Goal: Find specific page/section: Find specific page/section

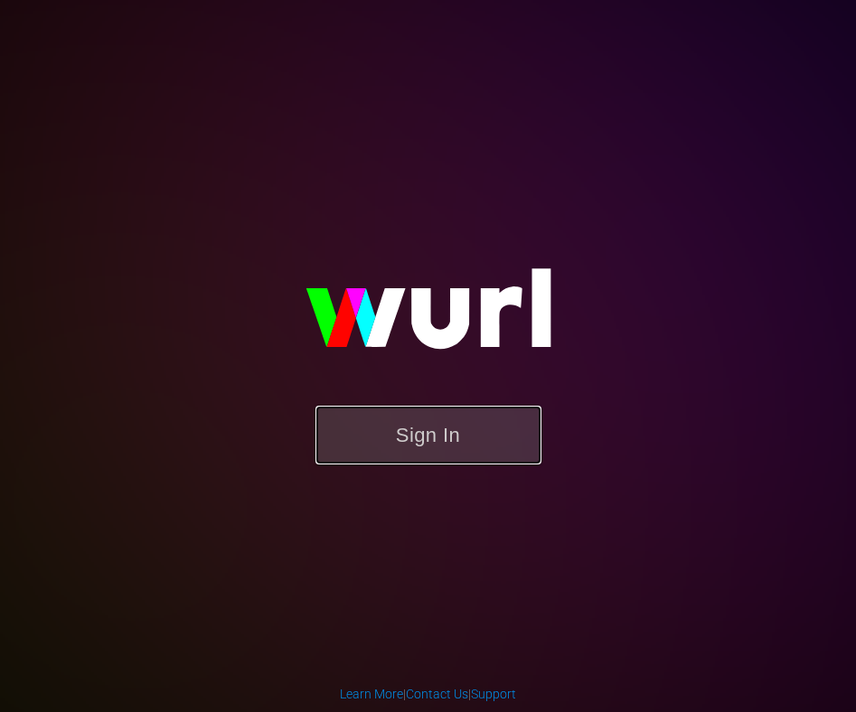
click at [485, 407] on button "Sign In" at bounding box center [428, 435] width 226 height 59
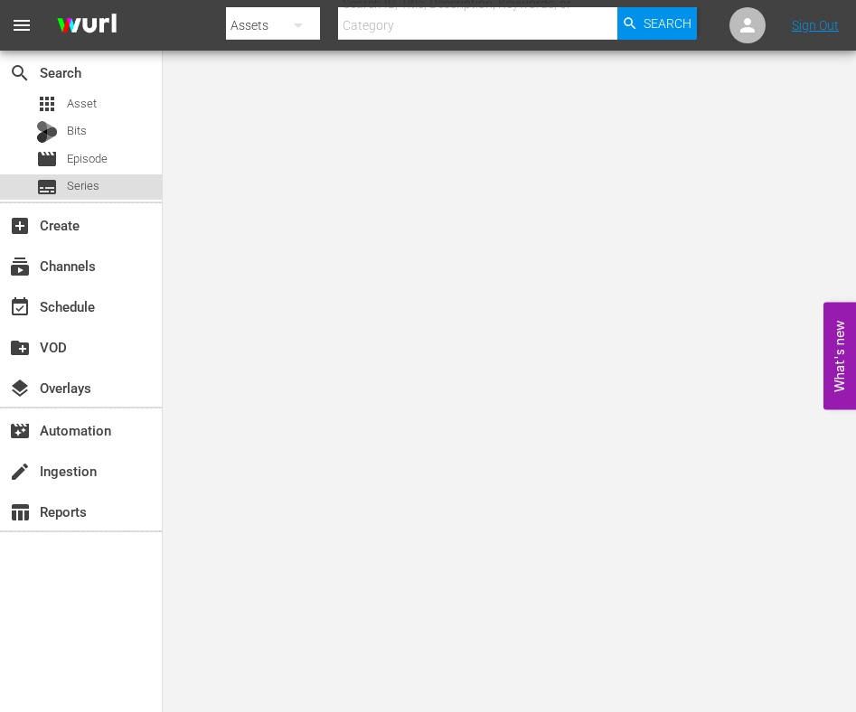
click at [135, 192] on div "subtitles Series" at bounding box center [81, 186] width 162 height 25
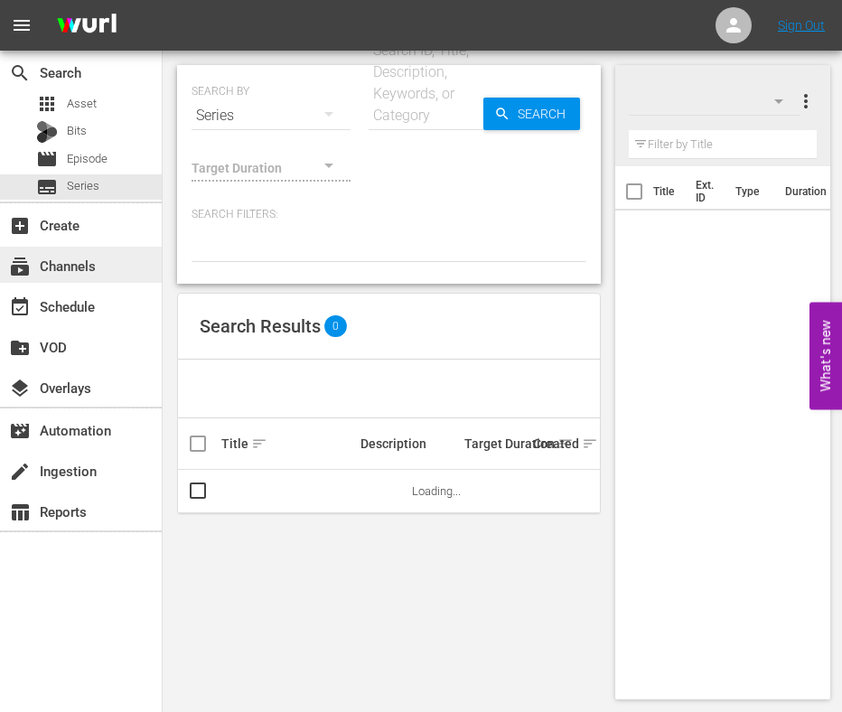
click at [75, 271] on div "subscriptions Channels" at bounding box center [50, 263] width 101 height 16
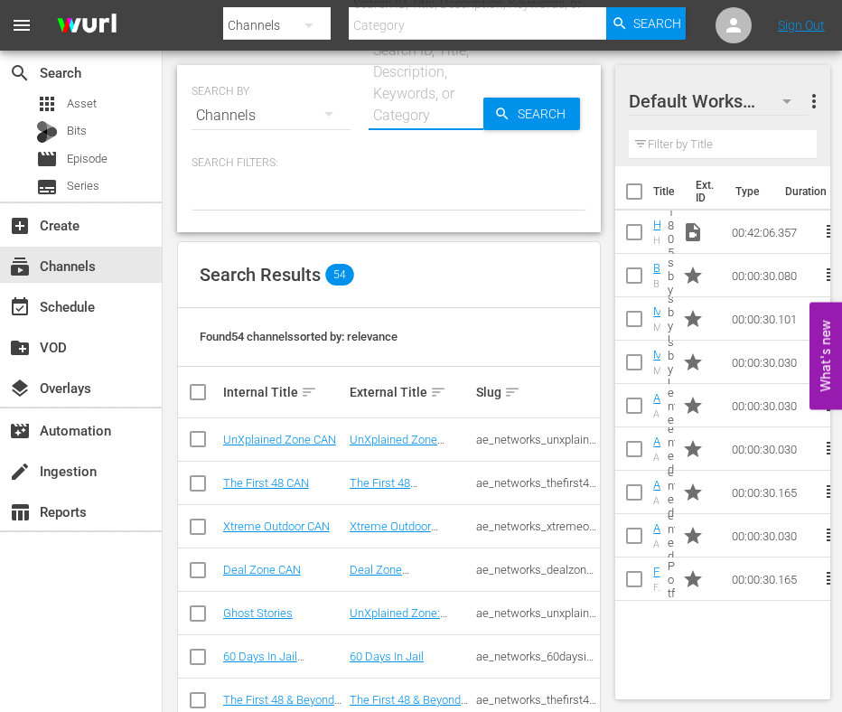
click at [391, 114] on input "text" at bounding box center [426, 115] width 115 height 43
type input "crime"
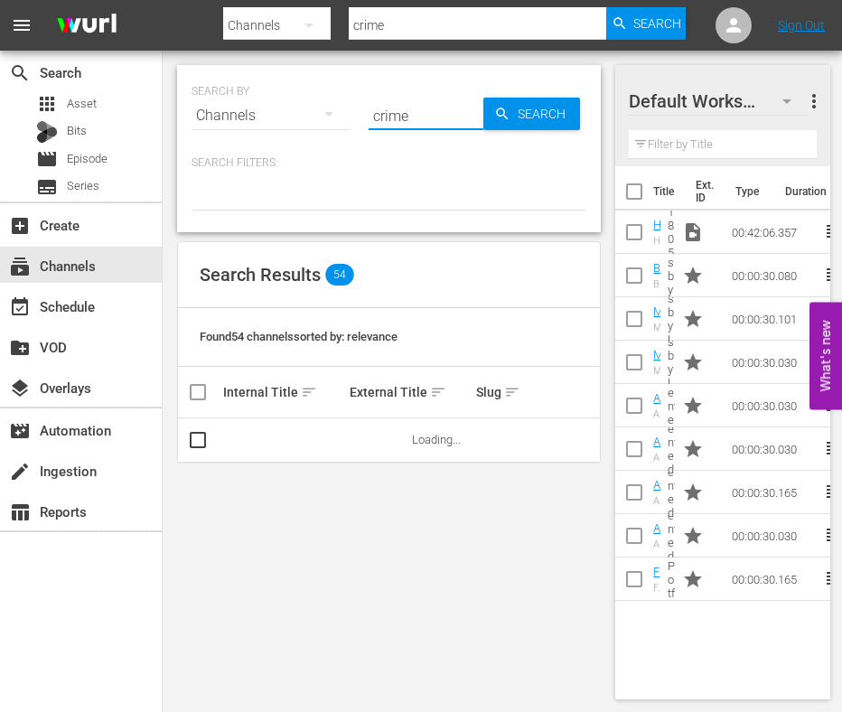
type input "crime"
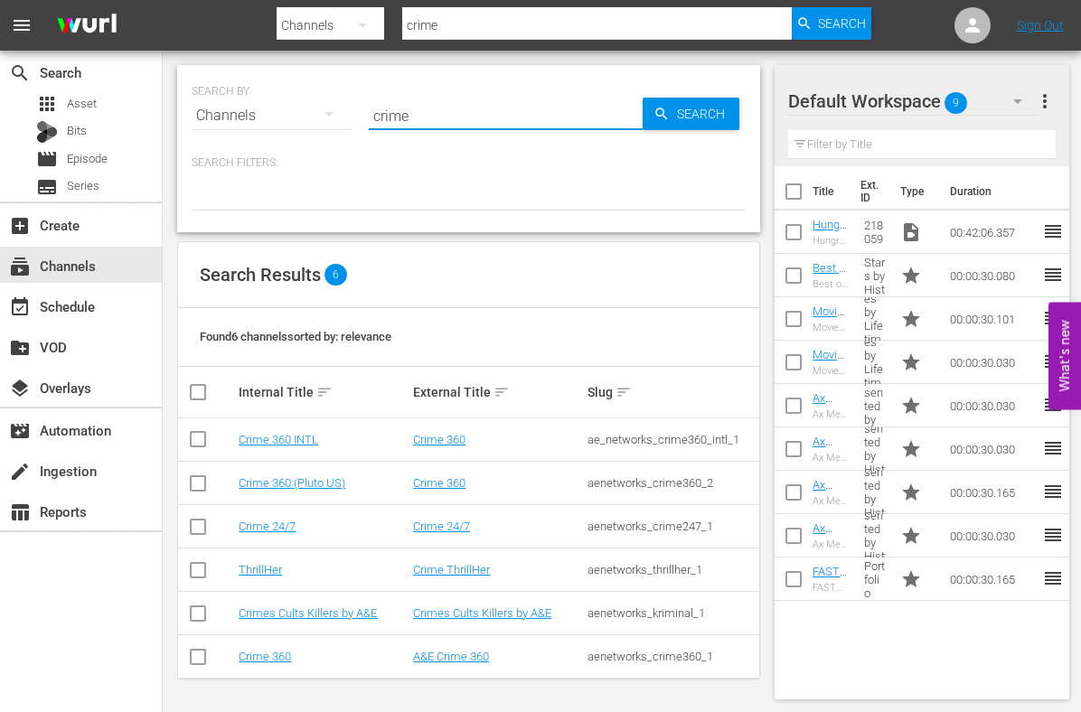
type input "crime"
